Goal: Task Accomplishment & Management: Use online tool/utility

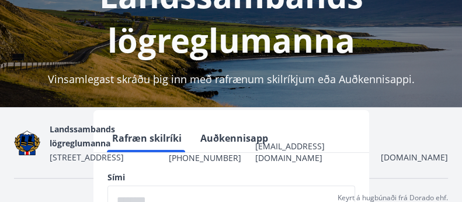
scroll to position [195, 0]
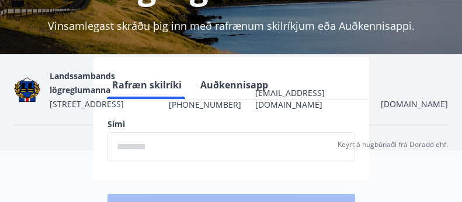
click at [164, 146] on input "phone" at bounding box center [232, 146] width 248 height 29
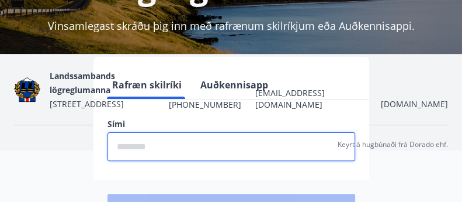
type input "********"
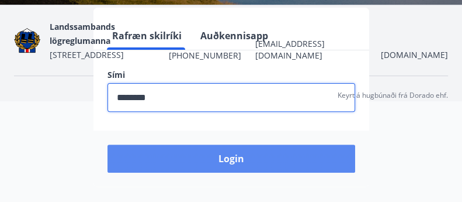
scroll to position [247, 0]
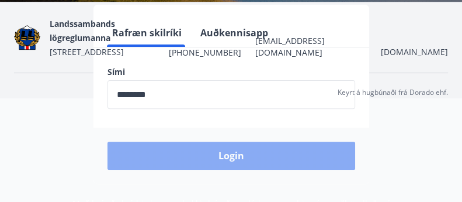
click at [245, 162] on button "Login" at bounding box center [232, 155] width 248 height 28
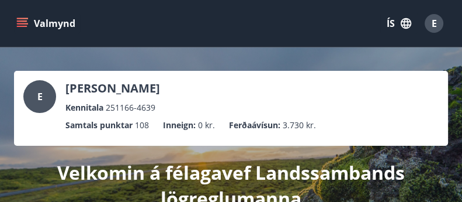
click at [20, 26] on icon "menu" at bounding box center [22, 26] width 11 height 1
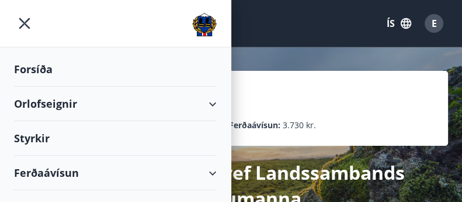
click at [58, 107] on div "Orlofseignir" at bounding box center [115, 103] width 203 height 34
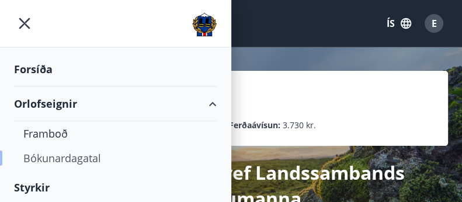
click at [56, 157] on div "Bókunardagatal" at bounding box center [115, 158] width 184 height 25
